Goal: Task Accomplishment & Management: Complete application form

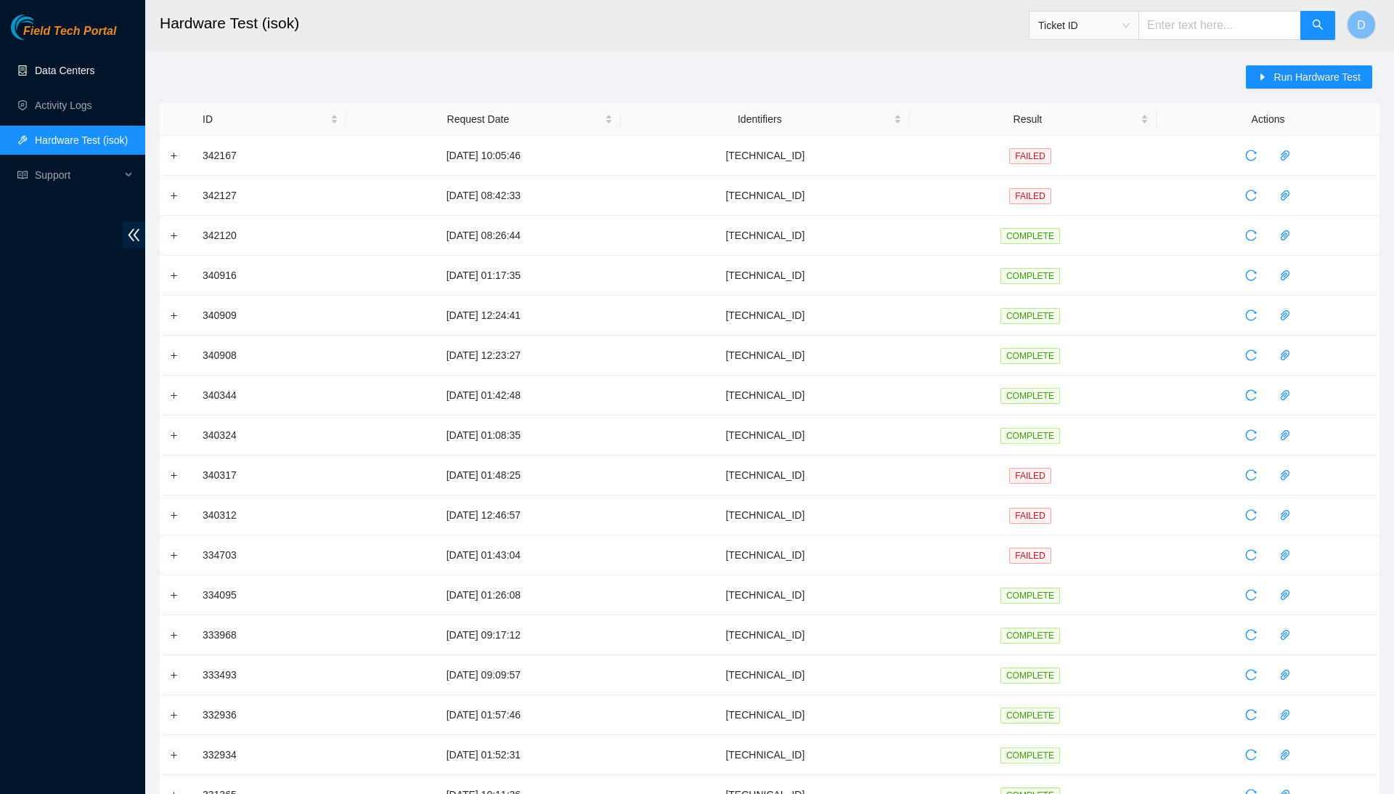
click at [94, 76] on link "Data Centers" at bounding box center [65, 71] width 60 height 12
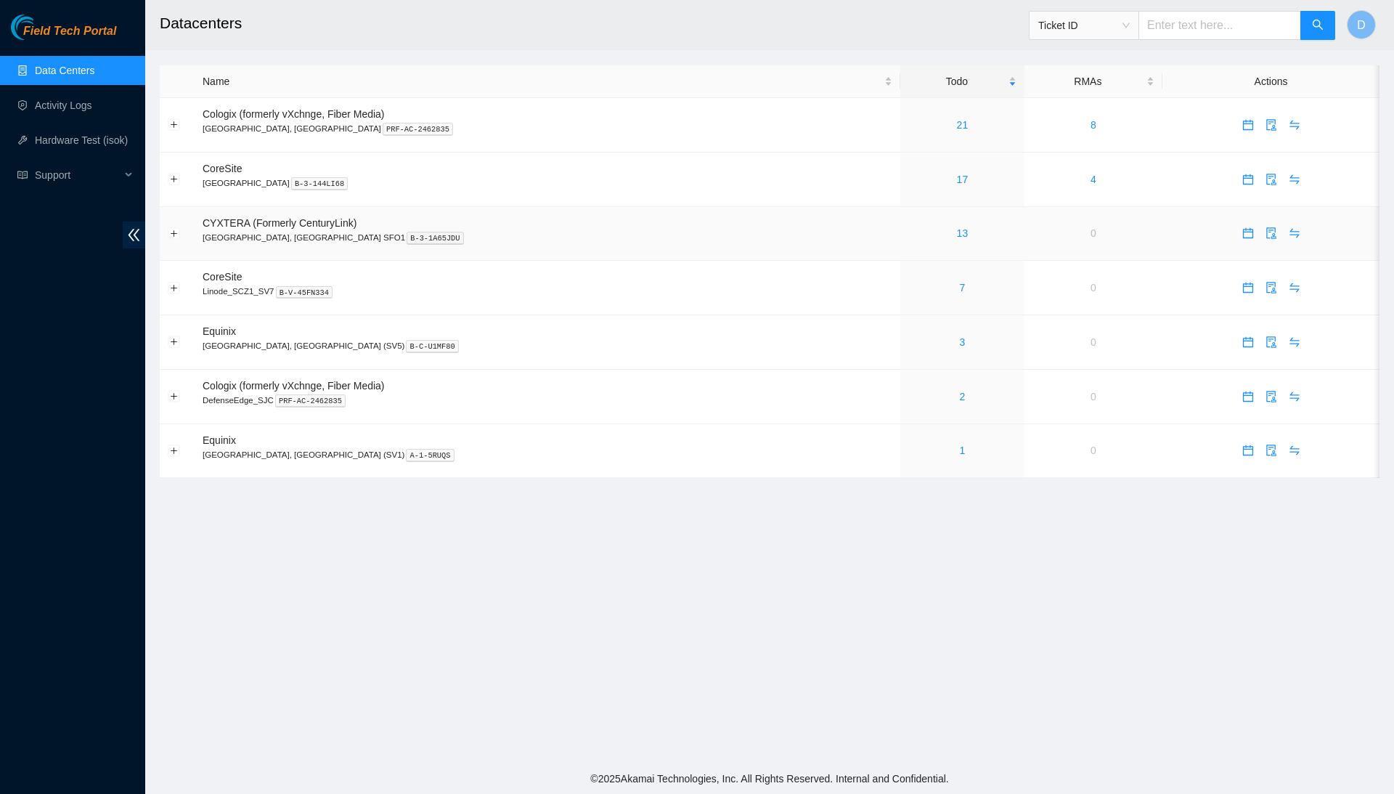
click at [909, 240] on div "13" at bounding box center [963, 233] width 108 height 16
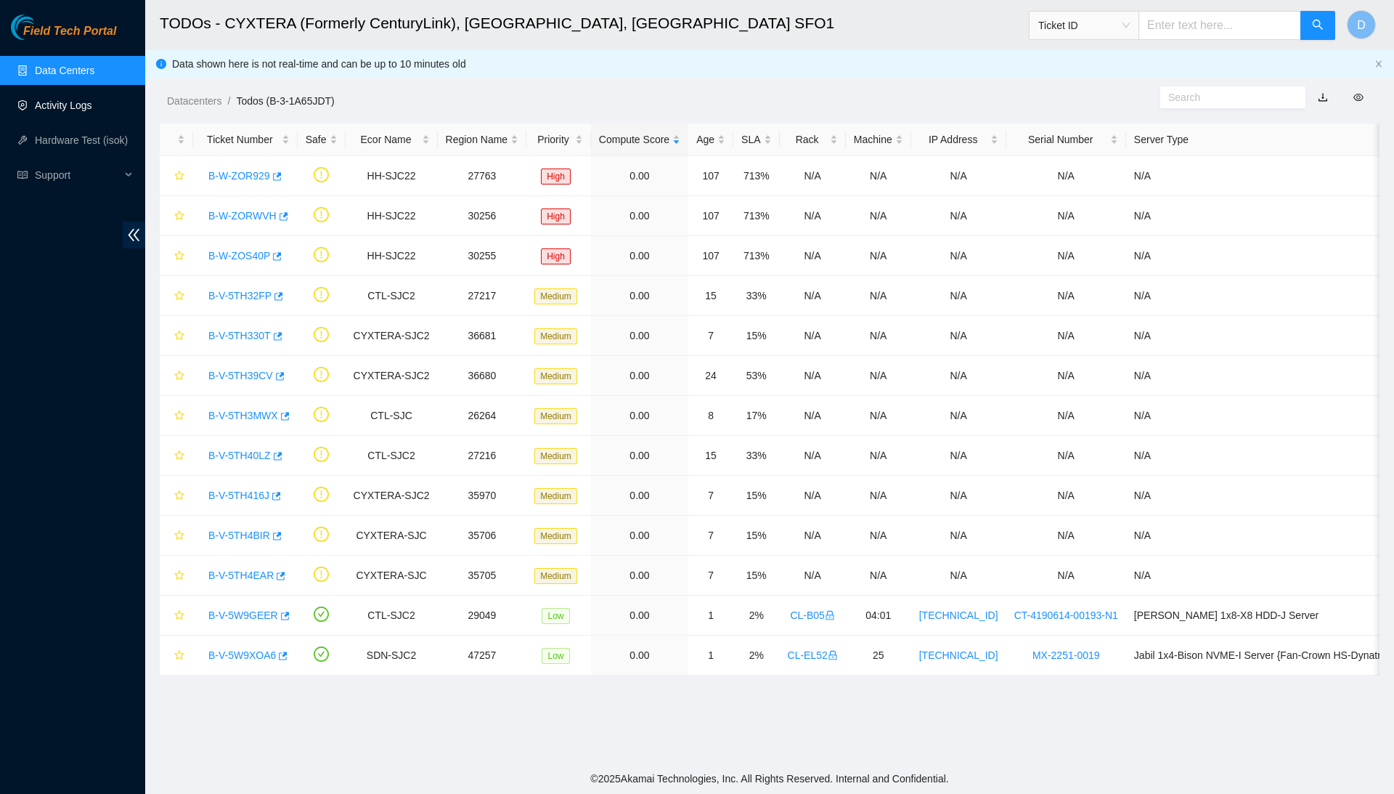
click at [92, 100] on link "Activity Logs" at bounding box center [63, 106] width 57 height 12
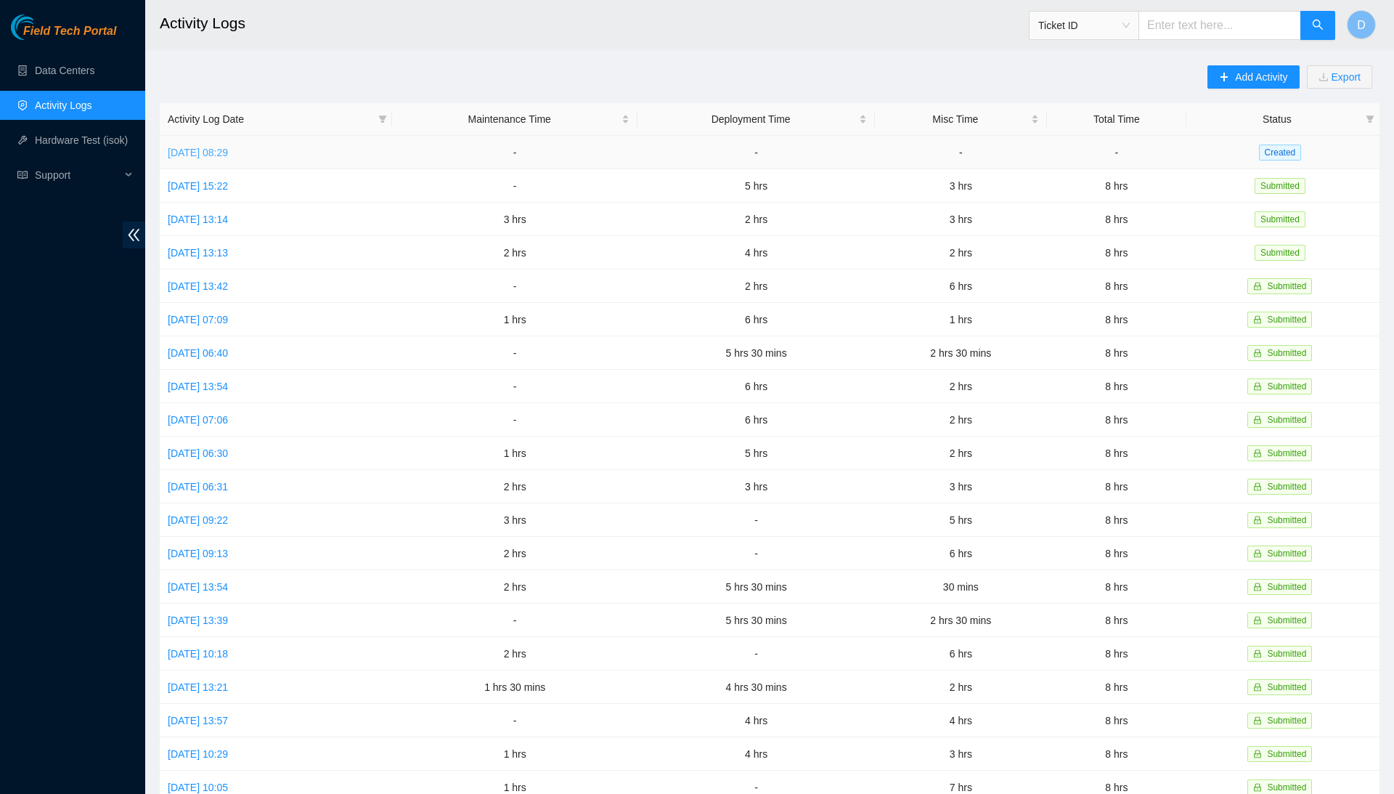
click at [228, 154] on link "[DATE] 08:29" at bounding box center [198, 153] width 60 height 12
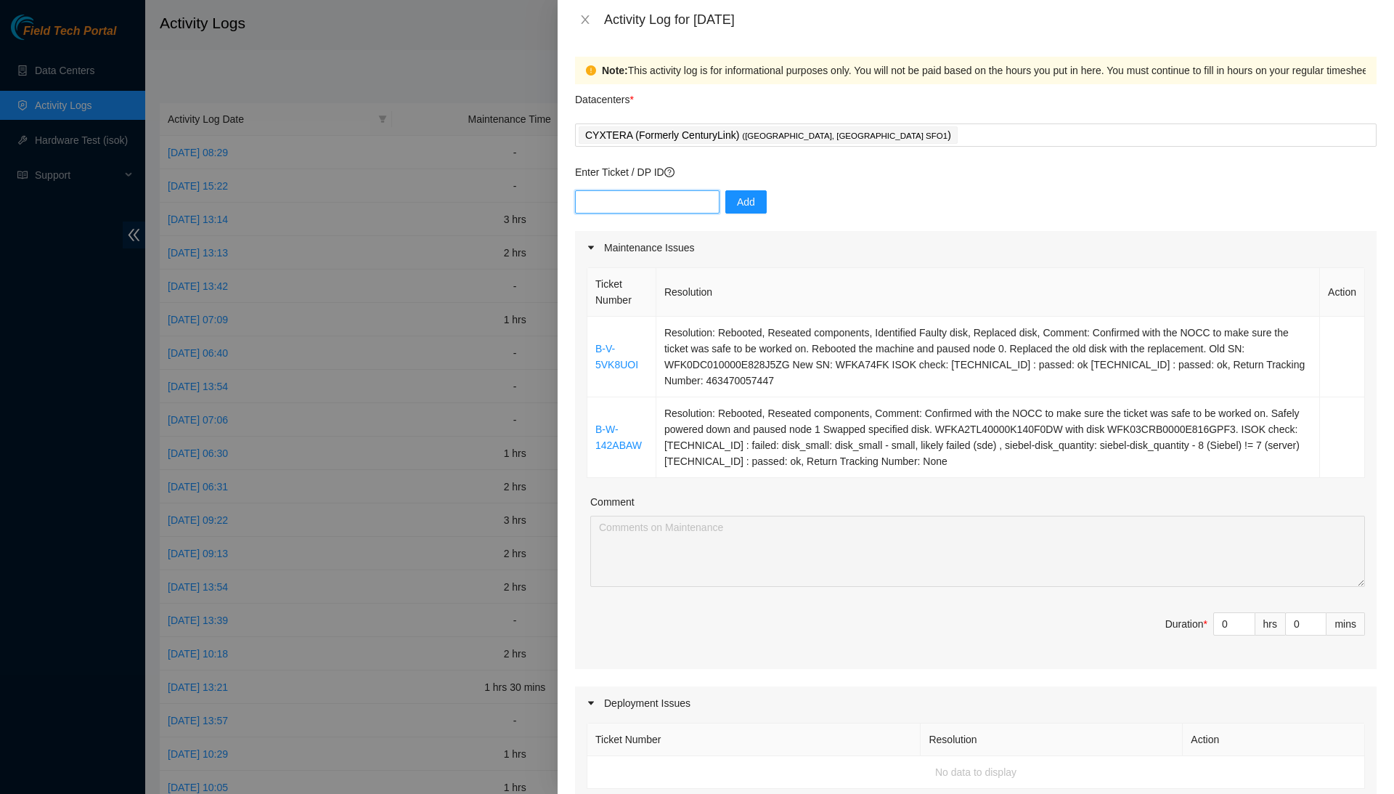
click at [699, 195] on input "text" at bounding box center [647, 201] width 145 height 23
type input "DP80783"
click at [767, 199] on button "Add" at bounding box center [746, 201] width 41 height 23
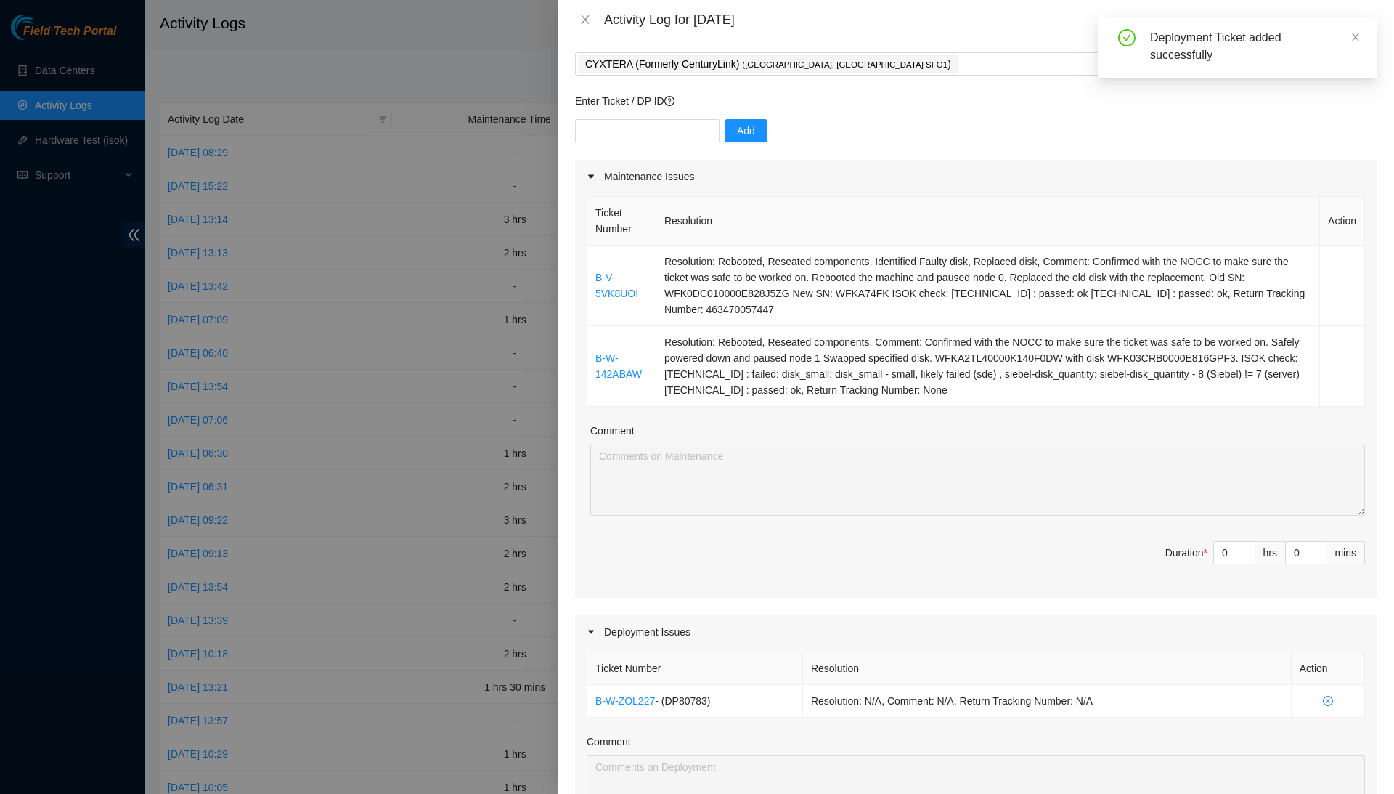
scroll to position [80, 0]
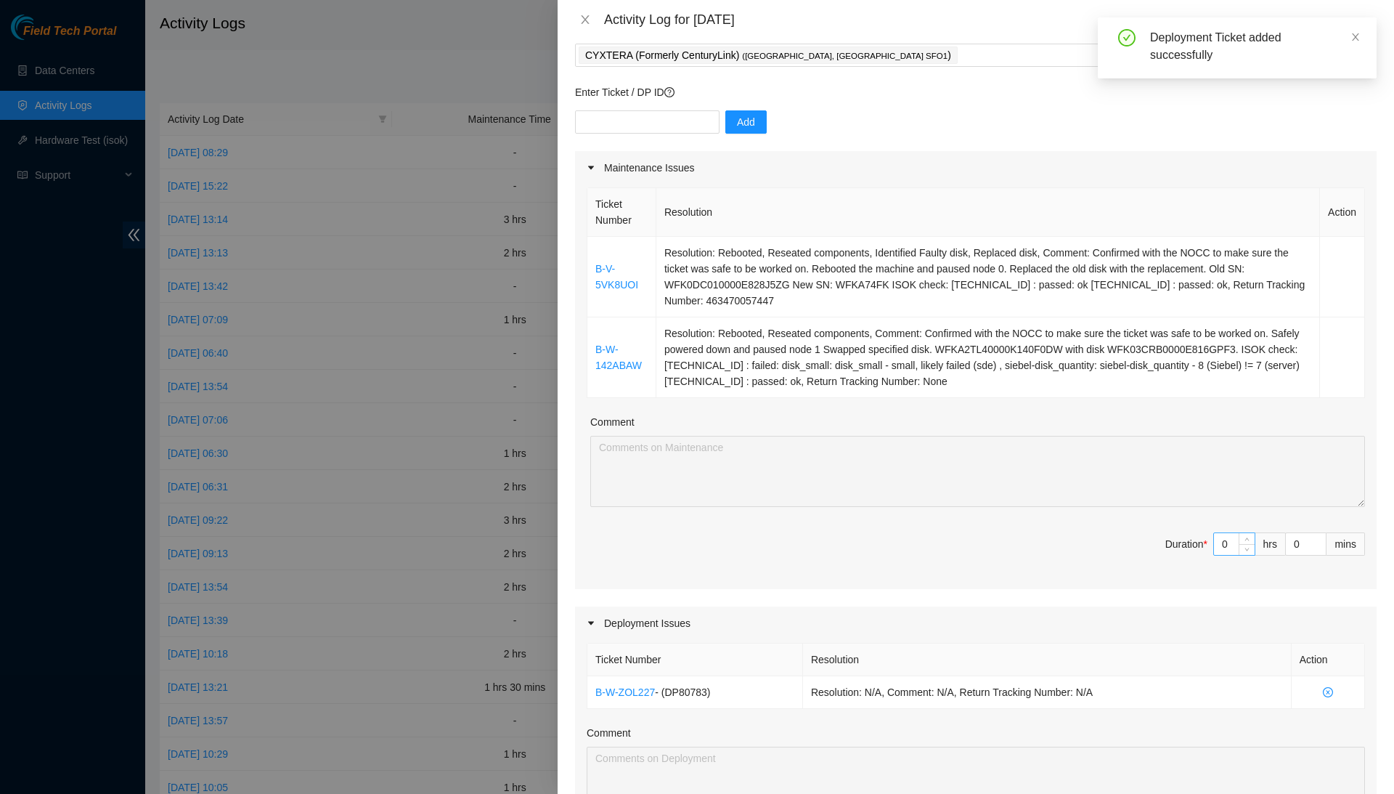
click at [1233, 533] on input "0" at bounding box center [1234, 544] width 41 height 22
type input "2"
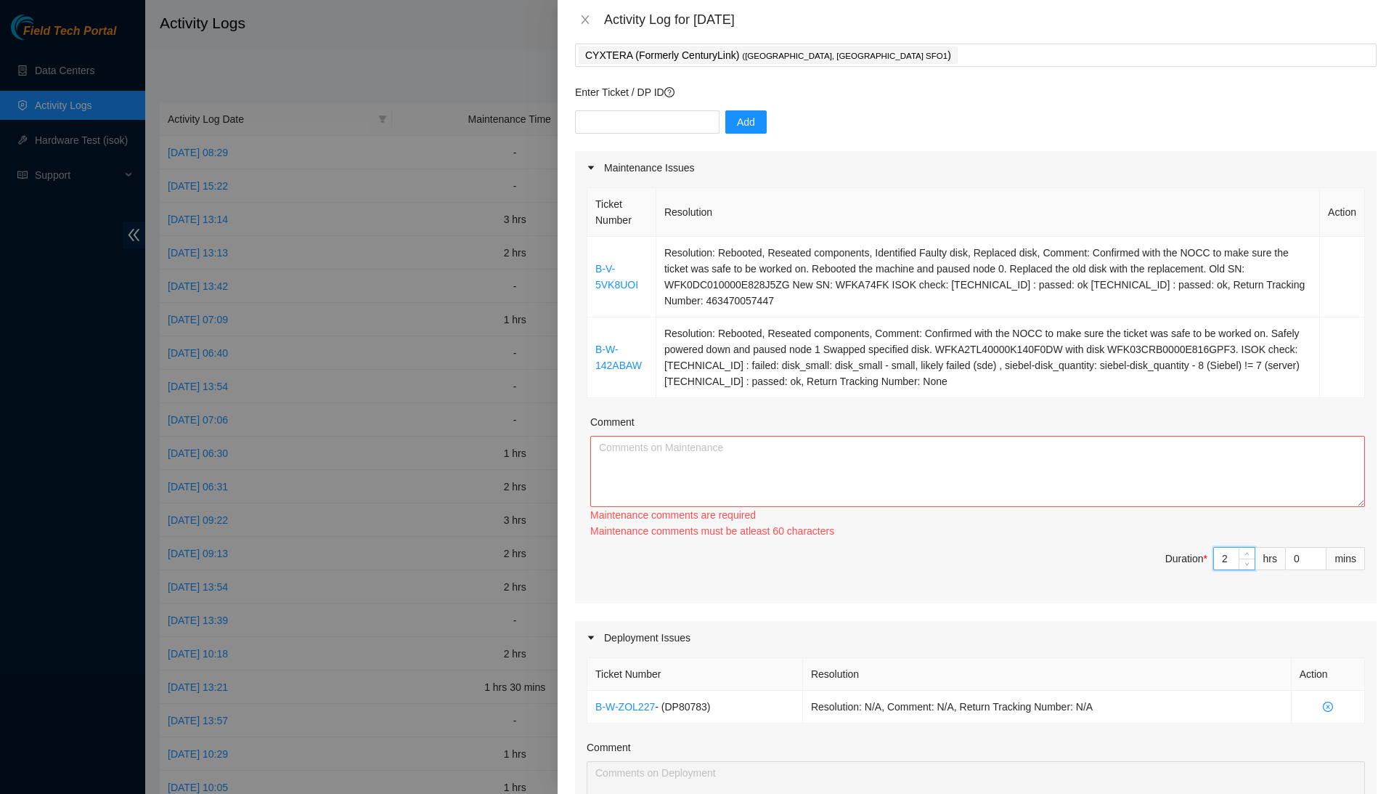
type input "2"
click at [1250, 488] on textarea "Comment" at bounding box center [977, 471] width 775 height 71
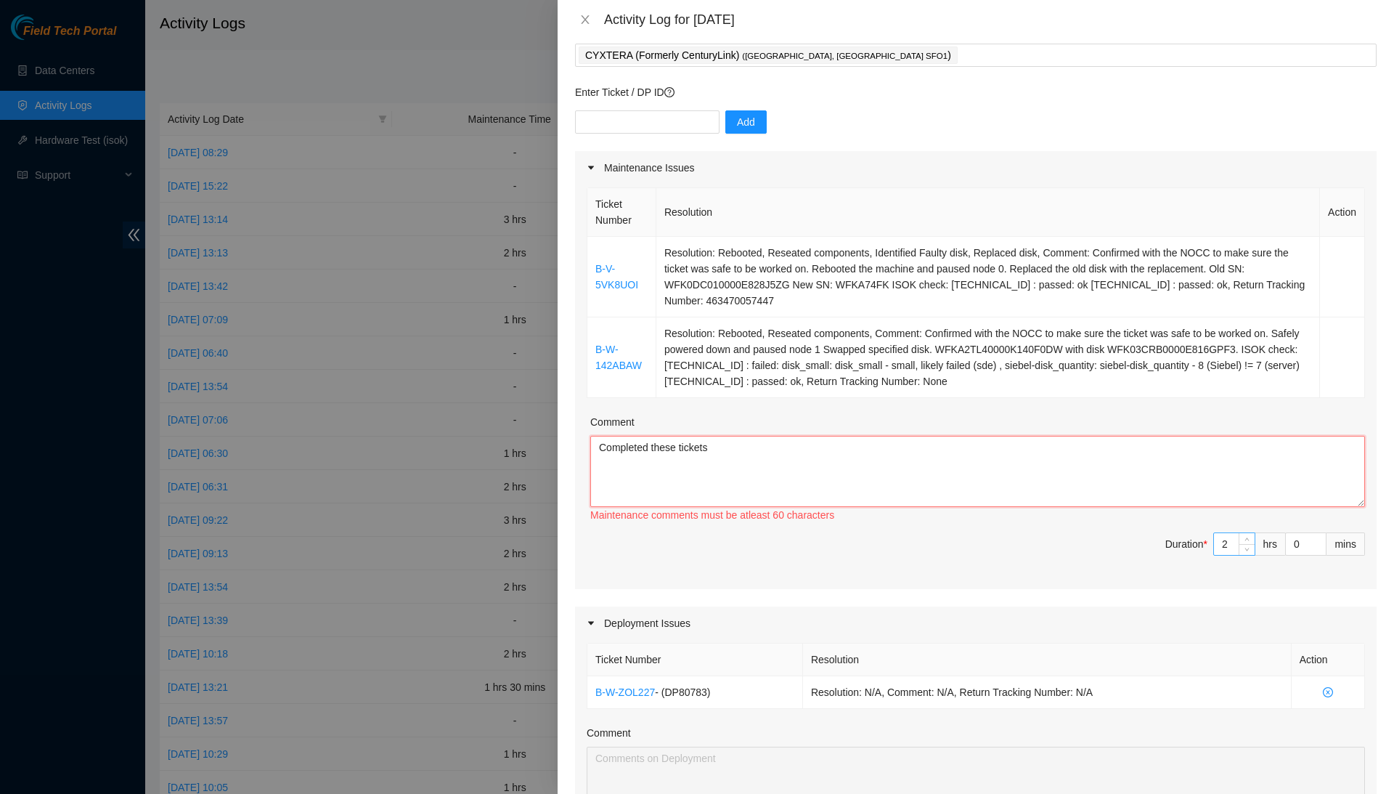
type textarea "Completed these tickets"
click at [1227, 544] on input "2" at bounding box center [1234, 544] width 41 height 22
type input "0"
type input "`"
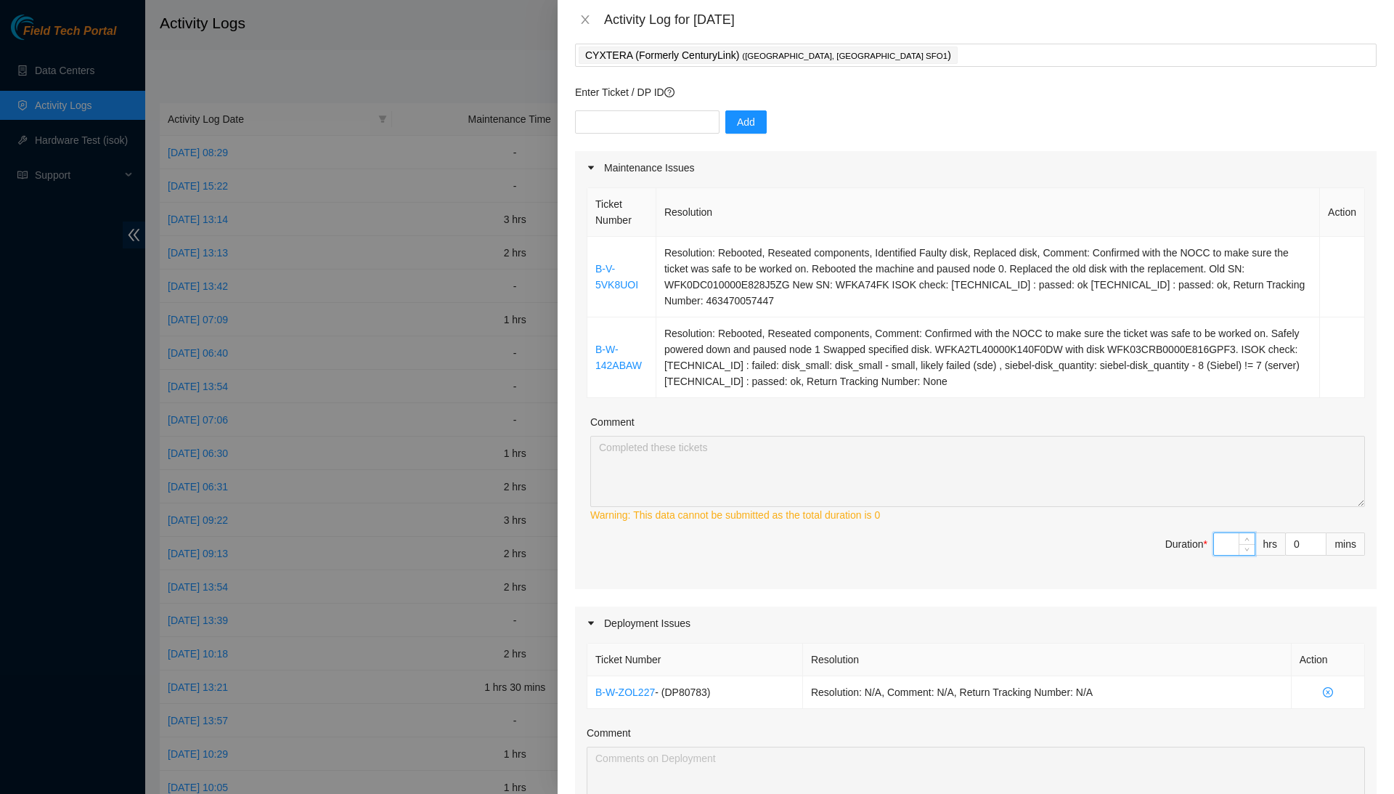
type input "1"
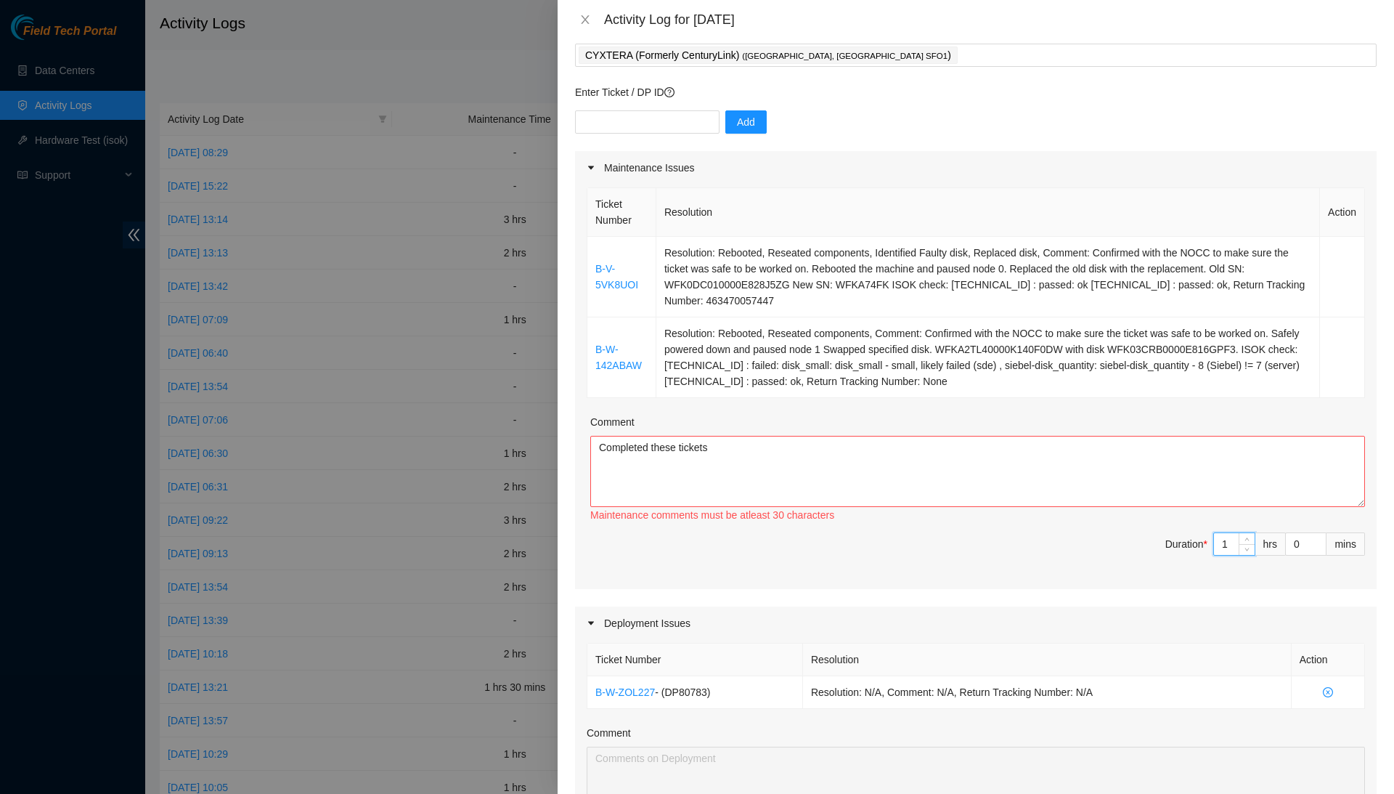
type input "0"
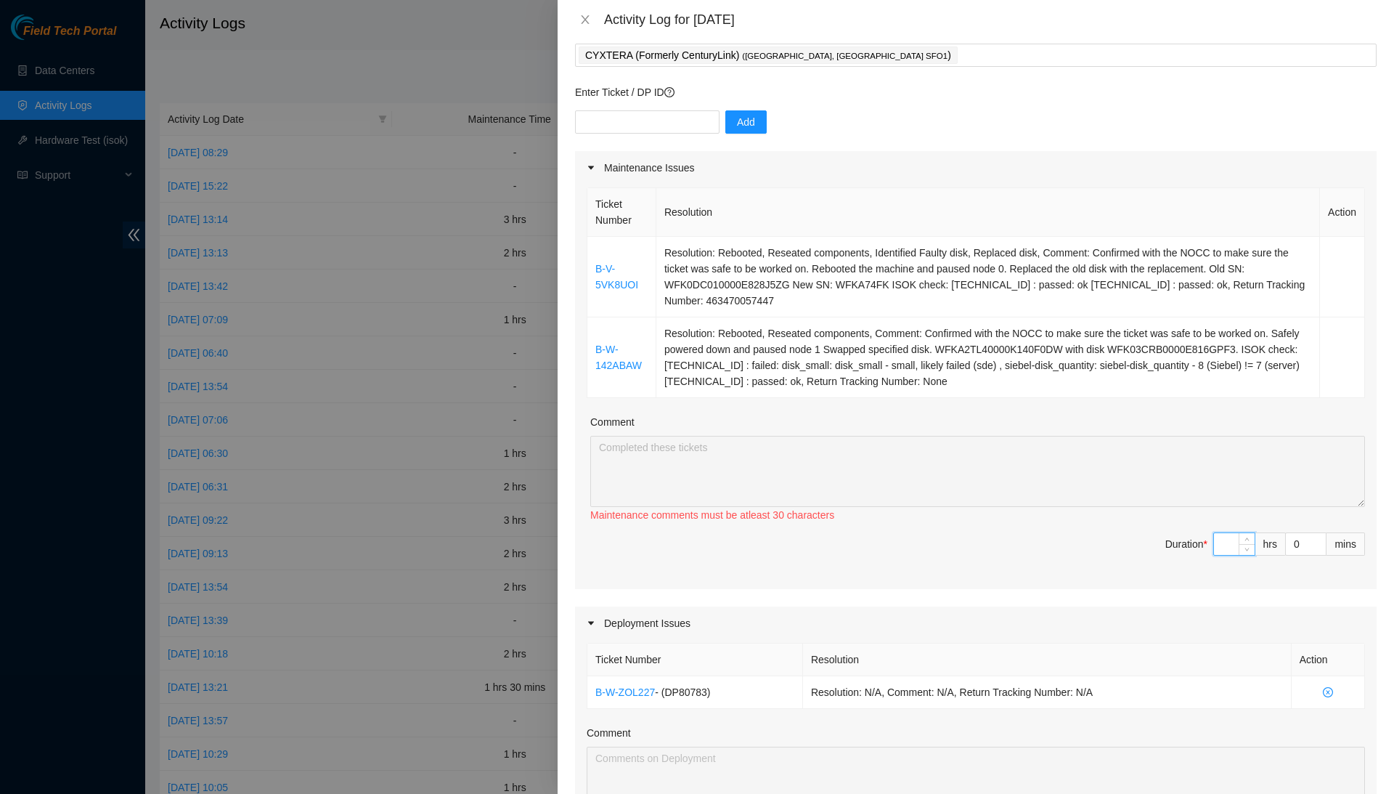
type input "2"
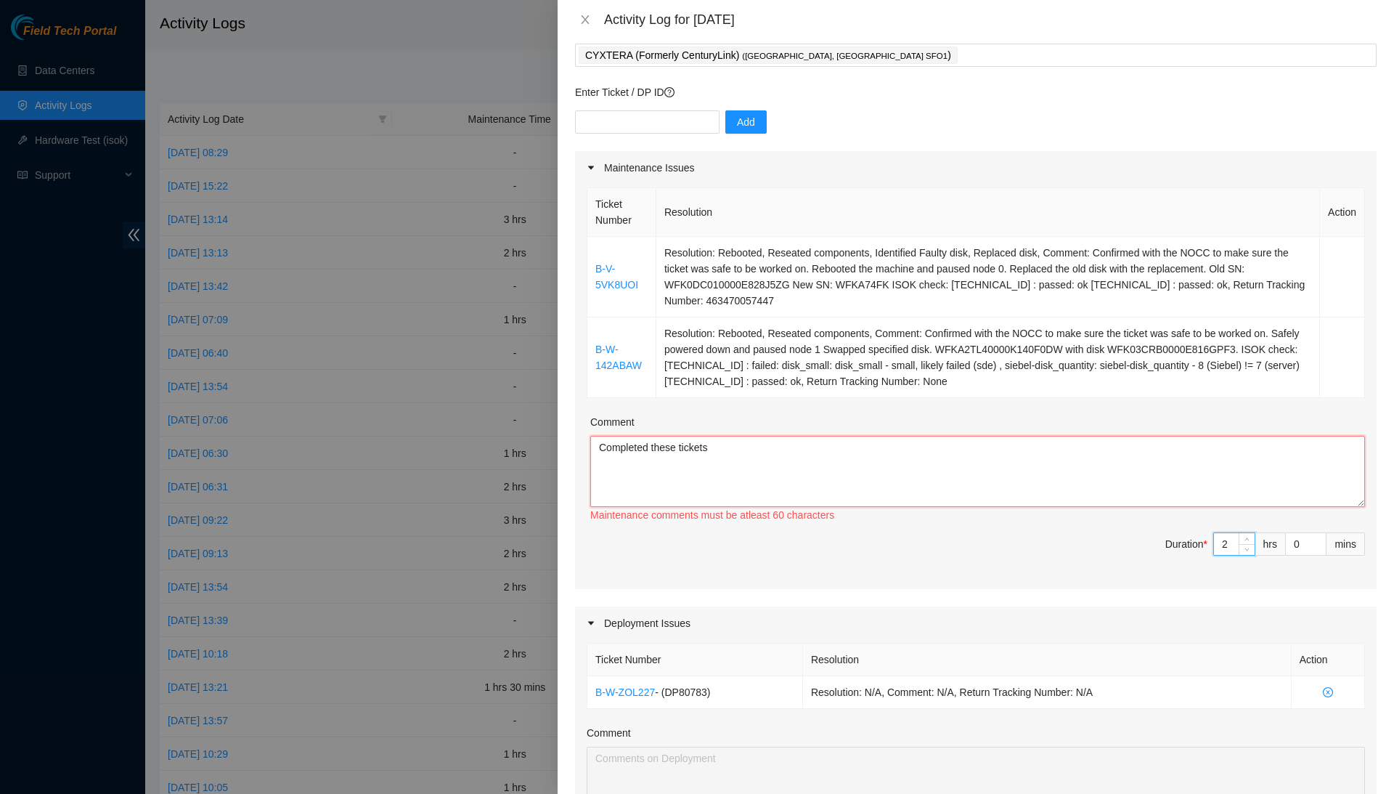
click at [1250, 466] on textarea "Completed these tickets" at bounding box center [977, 471] width 775 height 71
click at [1182, 436] on textarea "Completed these tickets as quick as possible." at bounding box center [977, 471] width 775 height 71
click at [869, 442] on textarea "Completed these tickets as quickly as possible." at bounding box center [977, 471] width 775 height 71
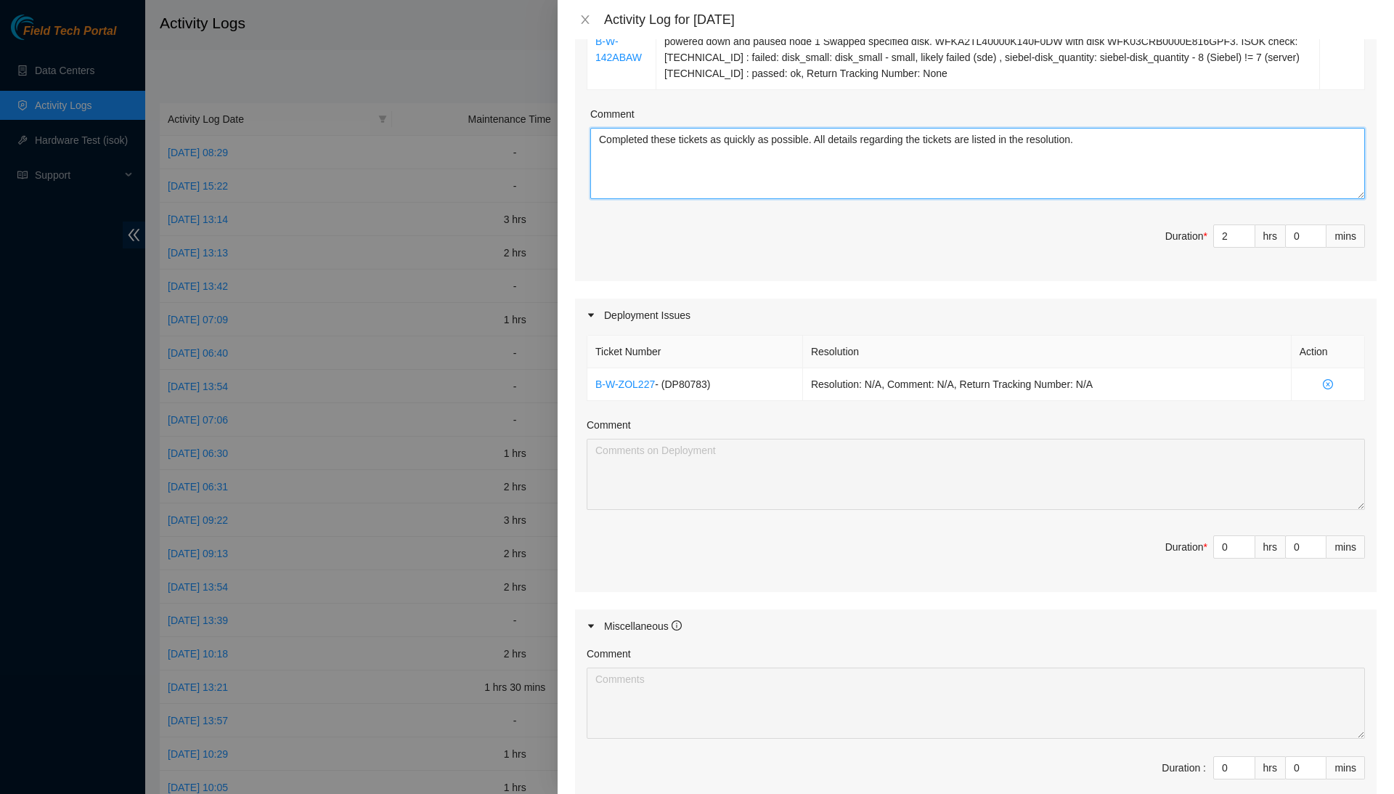
scroll to position [492, 0]
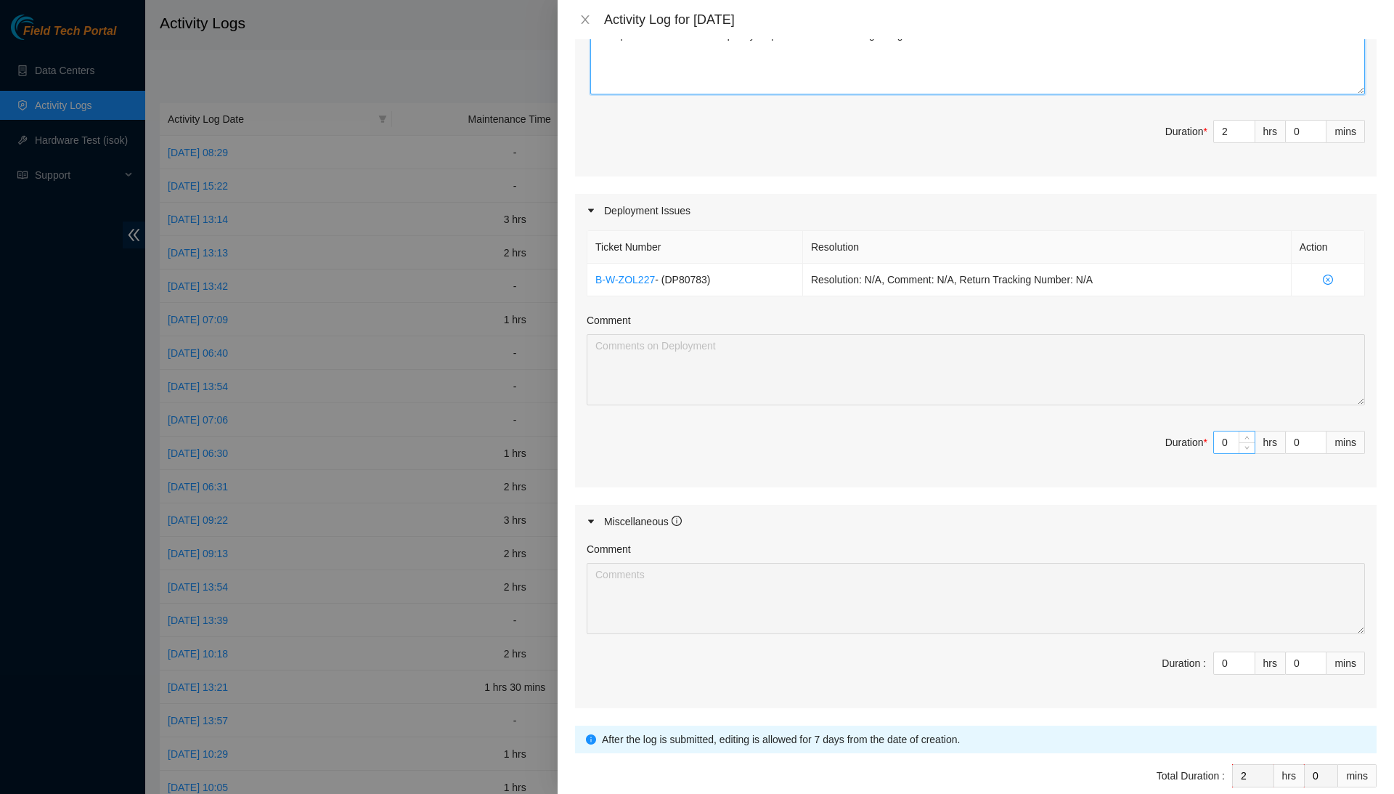
type textarea "Completed these tickets as quickly as possible. All details regarding the ticke…"
click at [1226, 436] on input "0" at bounding box center [1234, 442] width 41 height 22
type input "3"
type input "5"
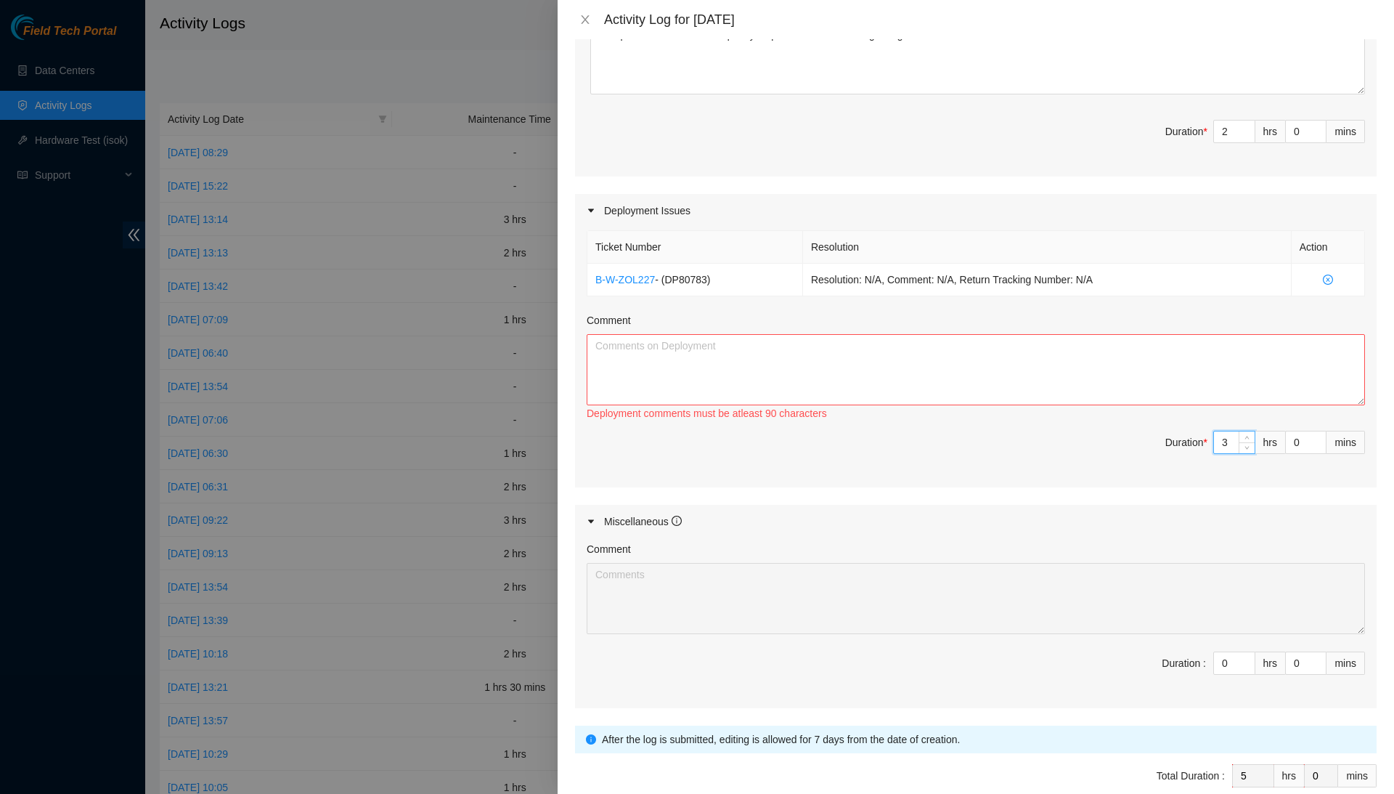
scroll to position [498, 0]
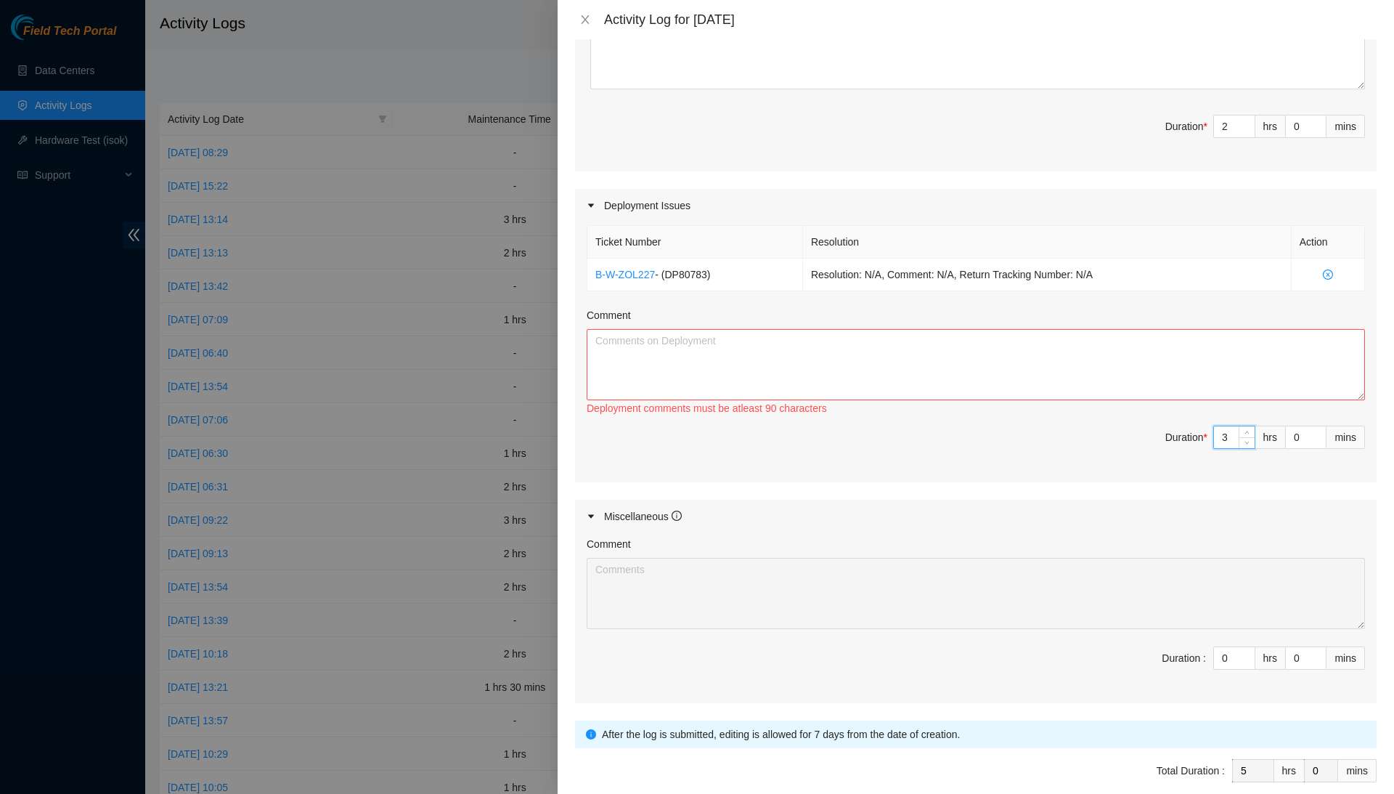
type input "2"
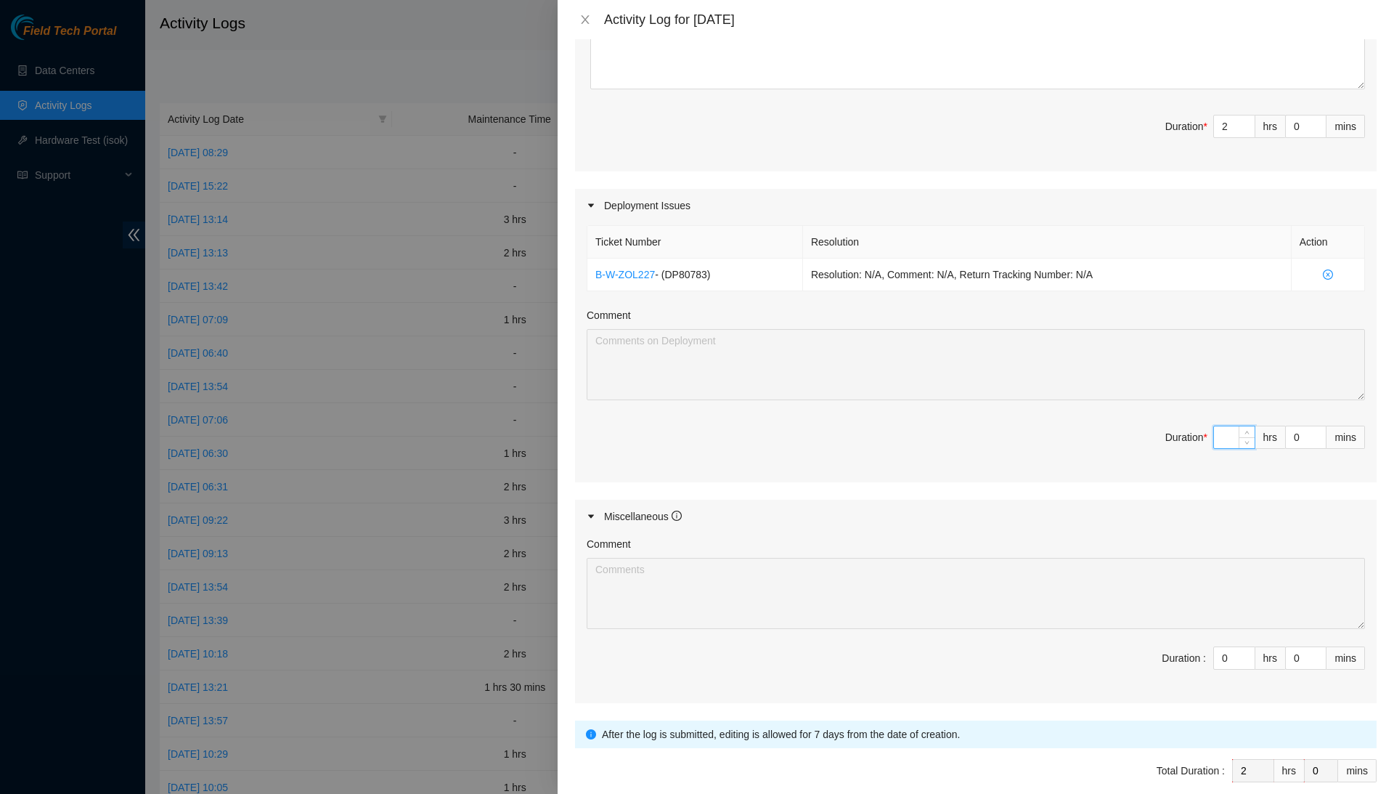
type input "4"
type input "6"
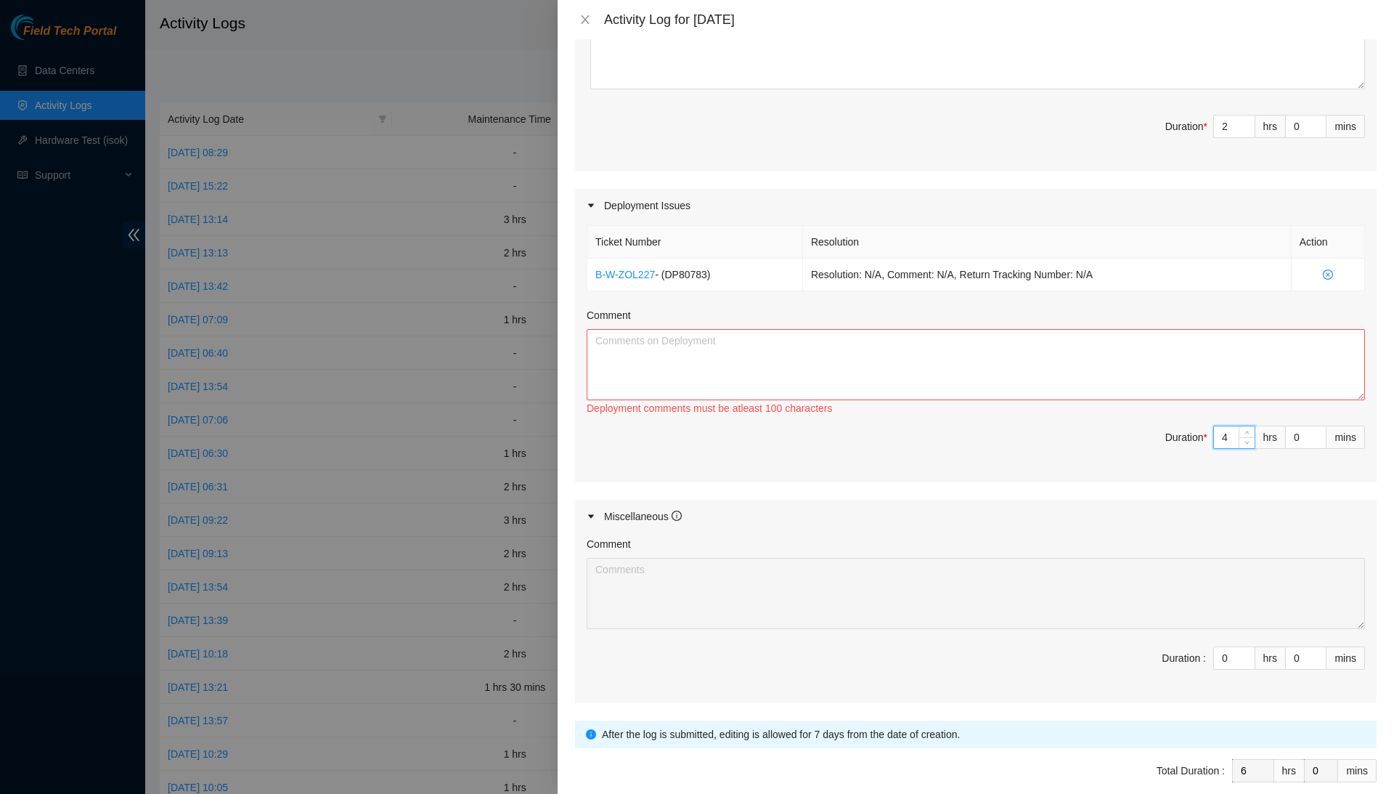
type input "4"
click at [1192, 378] on textarea "Comment" at bounding box center [976, 364] width 779 height 71
click at [742, 334] on textarea "Powered off all 3 cabinets" at bounding box center [976, 364] width 779 height 71
click at [669, 334] on textarea "Powered off all 3 cabinets" at bounding box center [976, 364] width 779 height 71
click at [748, 332] on textarea "Powered off all 3 cabinets" at bounding box center [976, 364] width 779 height 71
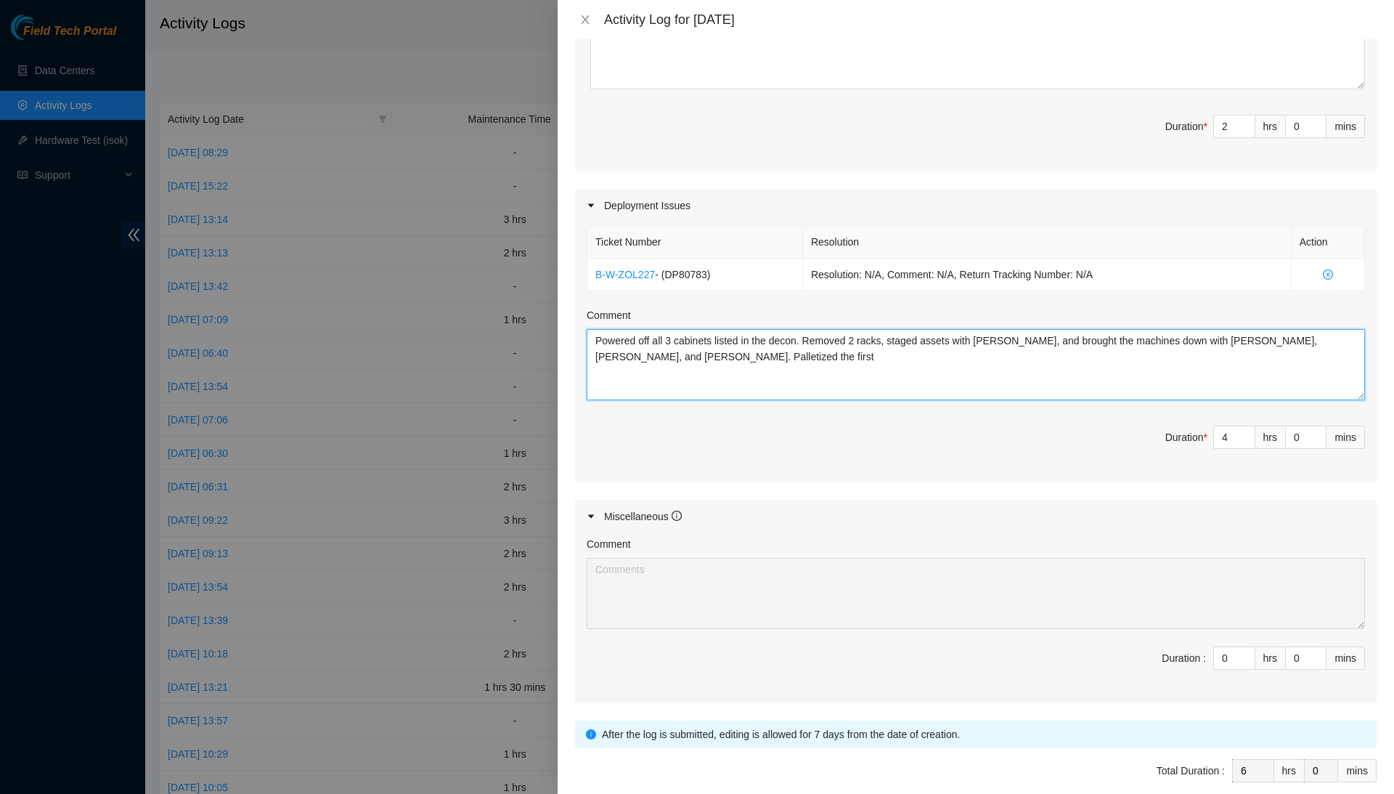
click at [869, 331] on textarea "Powered off all 3 cabinets listed in the decon. Removed 2 racks, staged assets …" at bounding box center [976, 364] width 779 height 71
click at [979, 332] on textarea "Powered off all 3 cabinets listed in the decon. Removed the machines in 2 racks…" at bounding box center [976, 364] width 779 height 71
click at [983, 329] on textarea "Powered off all 3 cabinets listed in the decon. Removed the machines in 2 racks…" at bounding box center [976, 364] width 779 height 71
click at [1155, 358] on textarea "Powered off all 3 cabinets listed in the decon. Removed the machines in 2 racks…" at bounding box center [976, 364] width 779 height 71
type textarea "Powered off all 3 cabinets listed in the decon. Removed the machines in 2 racks…"
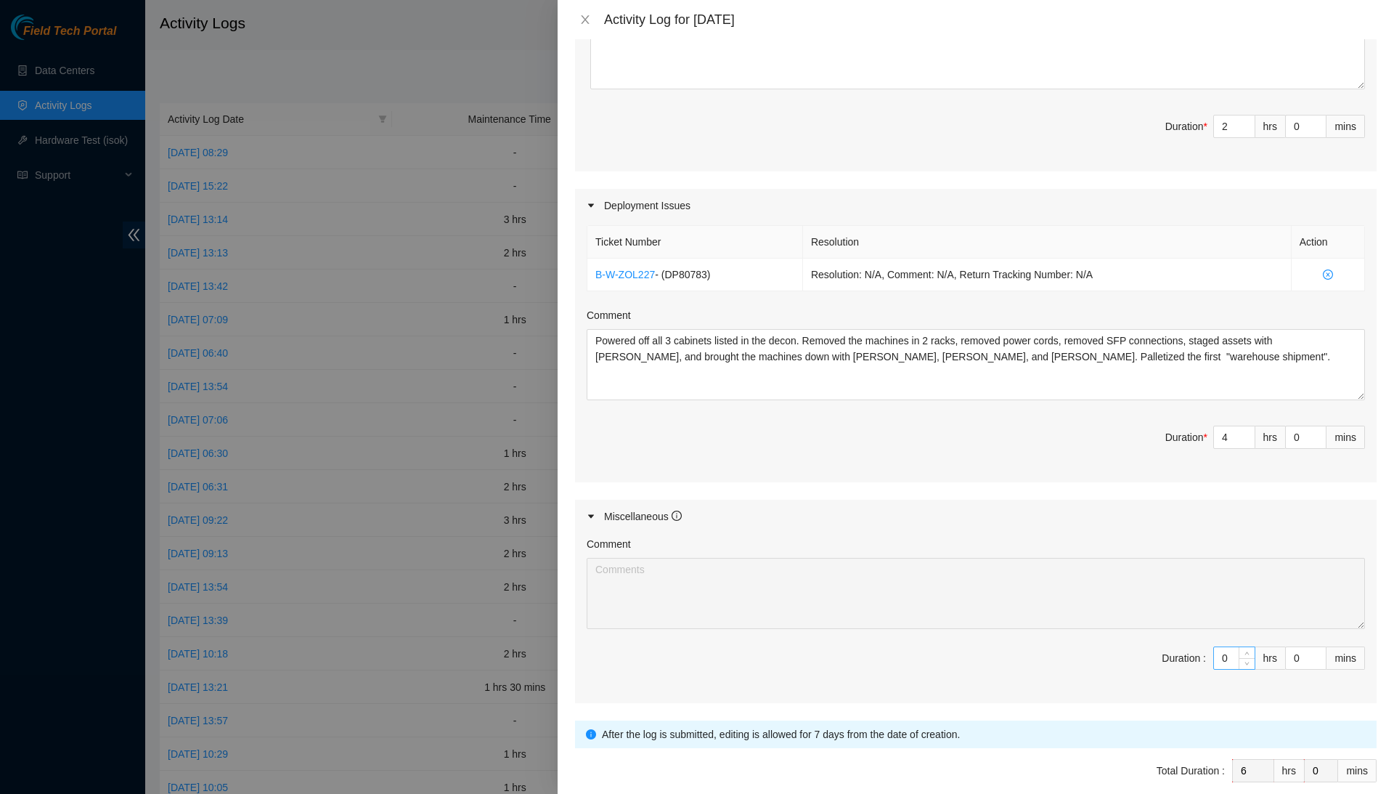
click at [1227, 654] on input "0" at bounding box center [1234, 658] width 41 height 22
type input "2"
type input "8"
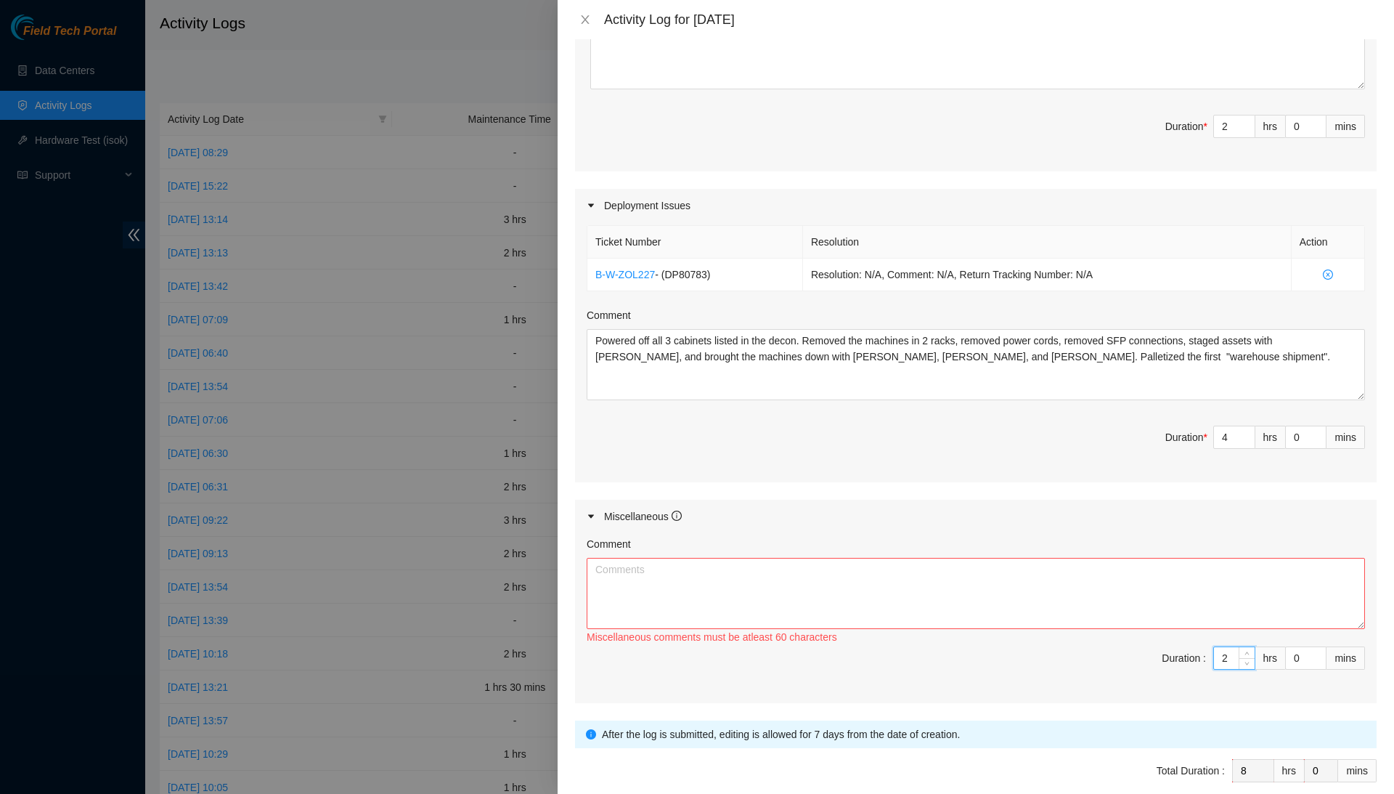
type input "2"
click at [1233, 575] on textarea "Comment" at bounding box center [976, 593] width 779 height 71
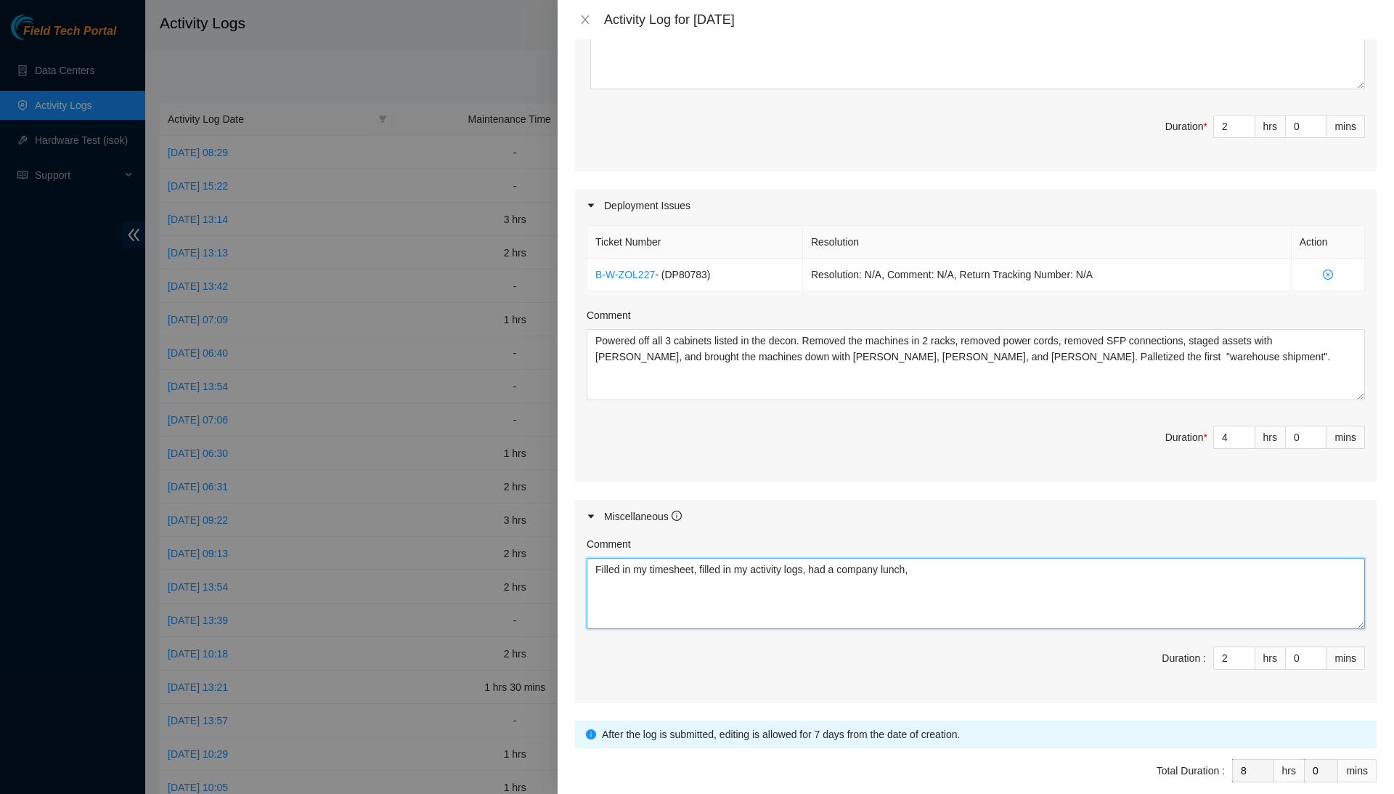
click at [979, 558] on textarea "Filled in my timesheet, filled in my activity logs, had a company lunch," at bounding box center [976, 593] width 779 height 71
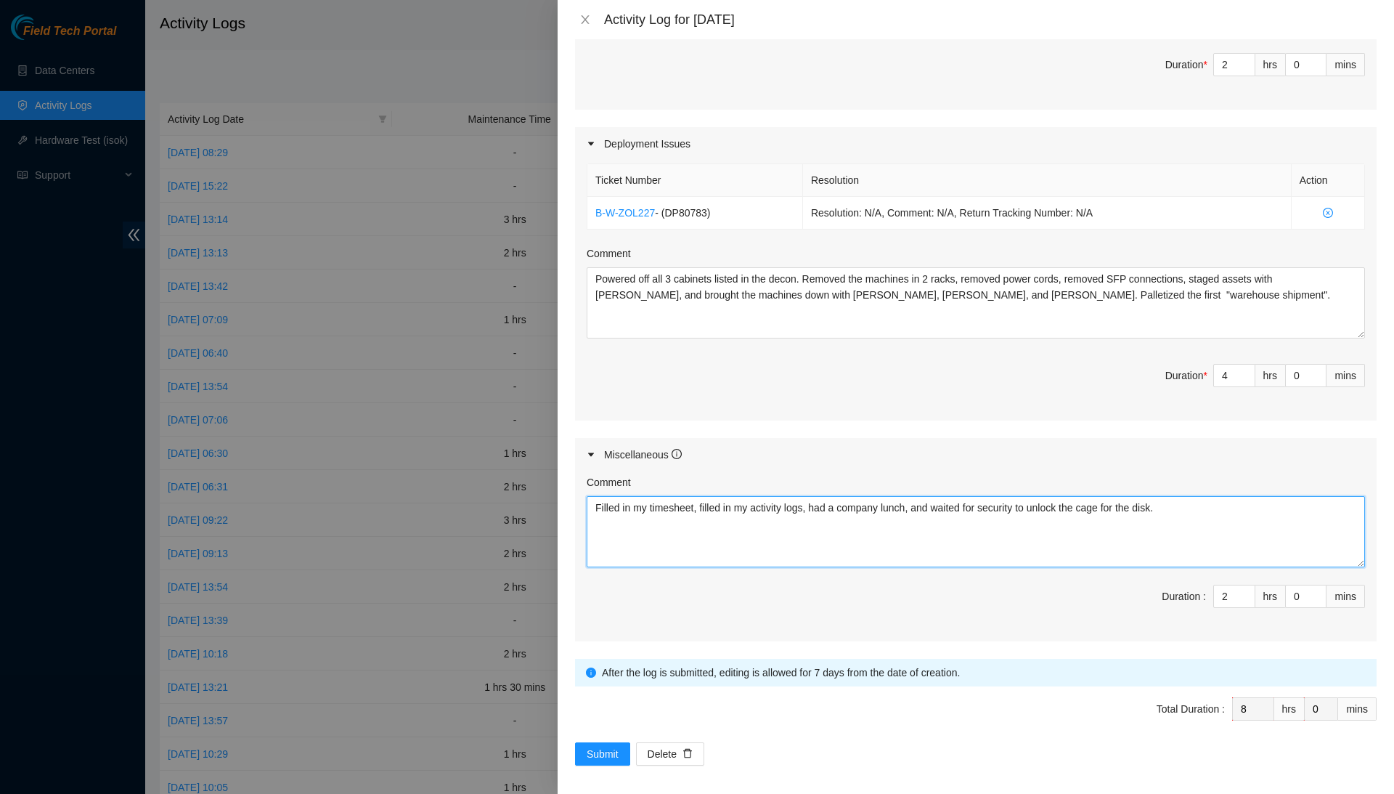
scroll to position [558, 0]
type textarea "Filled in my timesheet, filled in my activity logs, had a company lunch, and wa…"
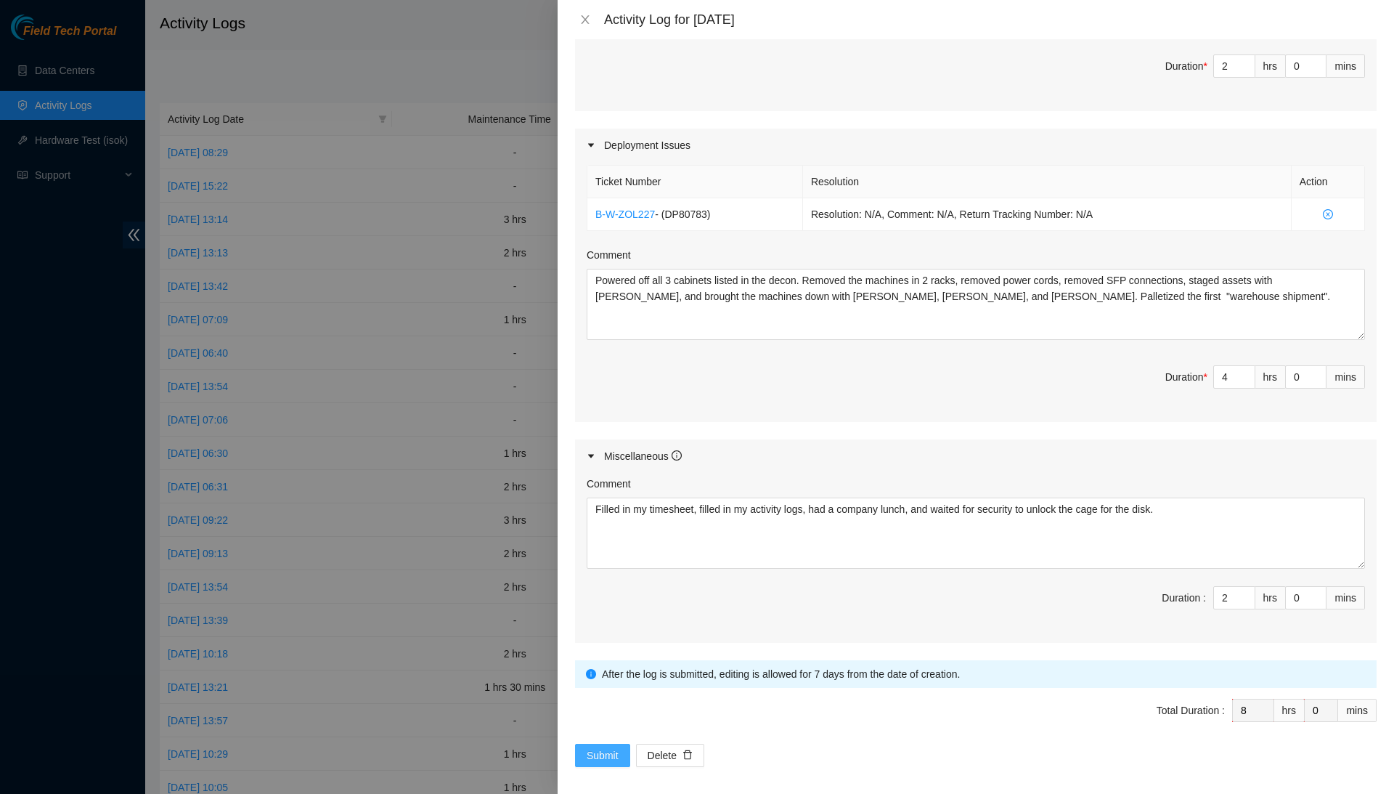
click at [614, 747] on span "Submit" at bounding box center [603, 755] width 32 height 16
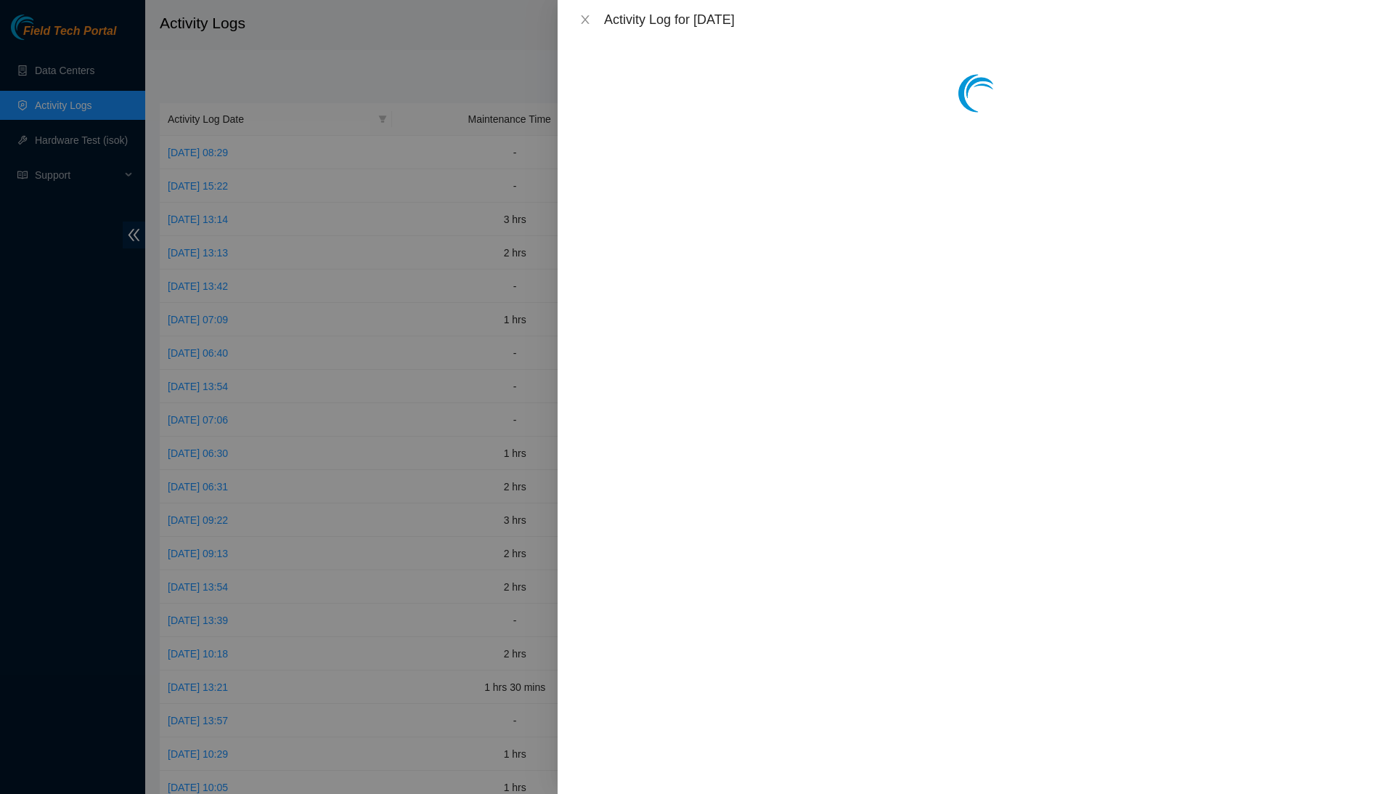
scroll to position [0, 0]
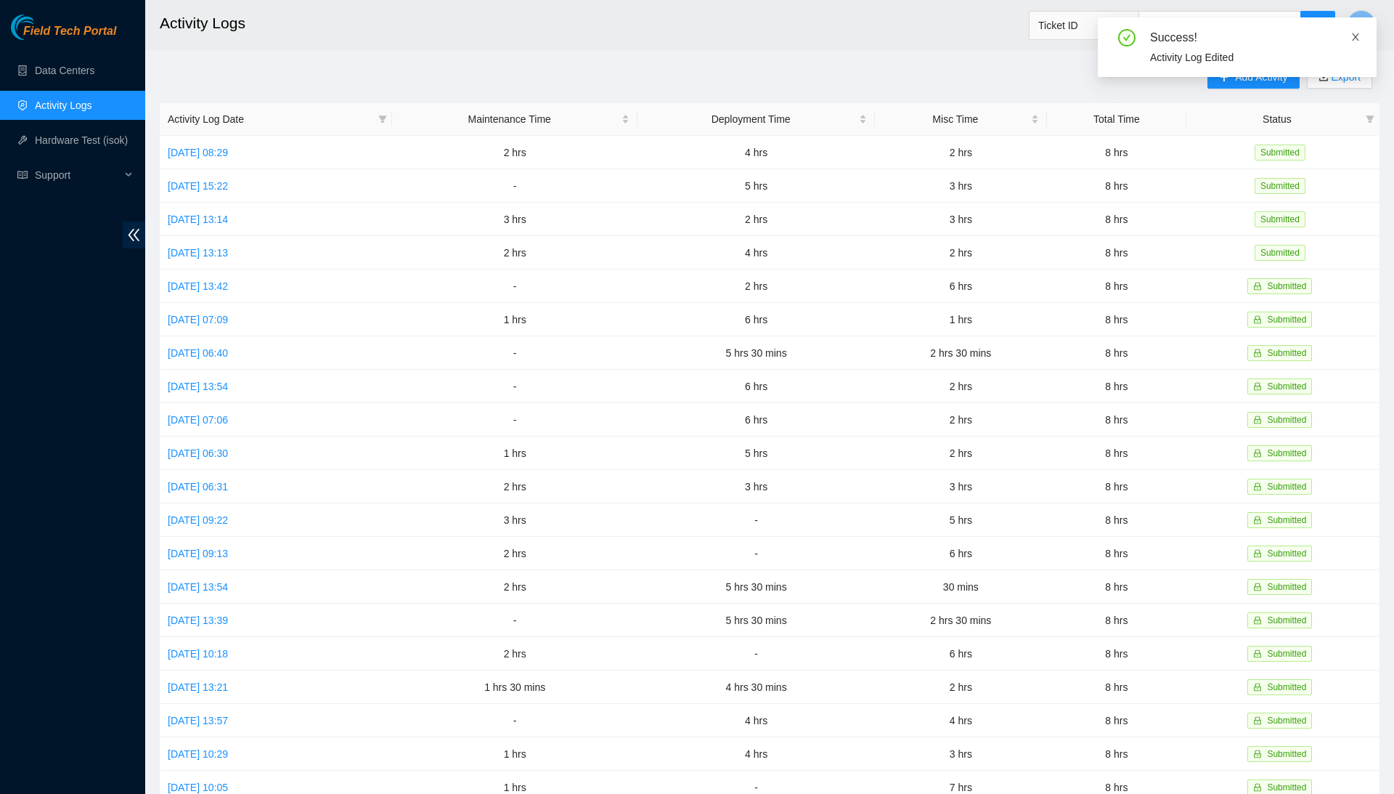
click at [1355, 33] on icon "close" at bounding box center [1356, 37] width 10 height 10
